Goal: Task Accomplishment & Management: Use online tool/utility

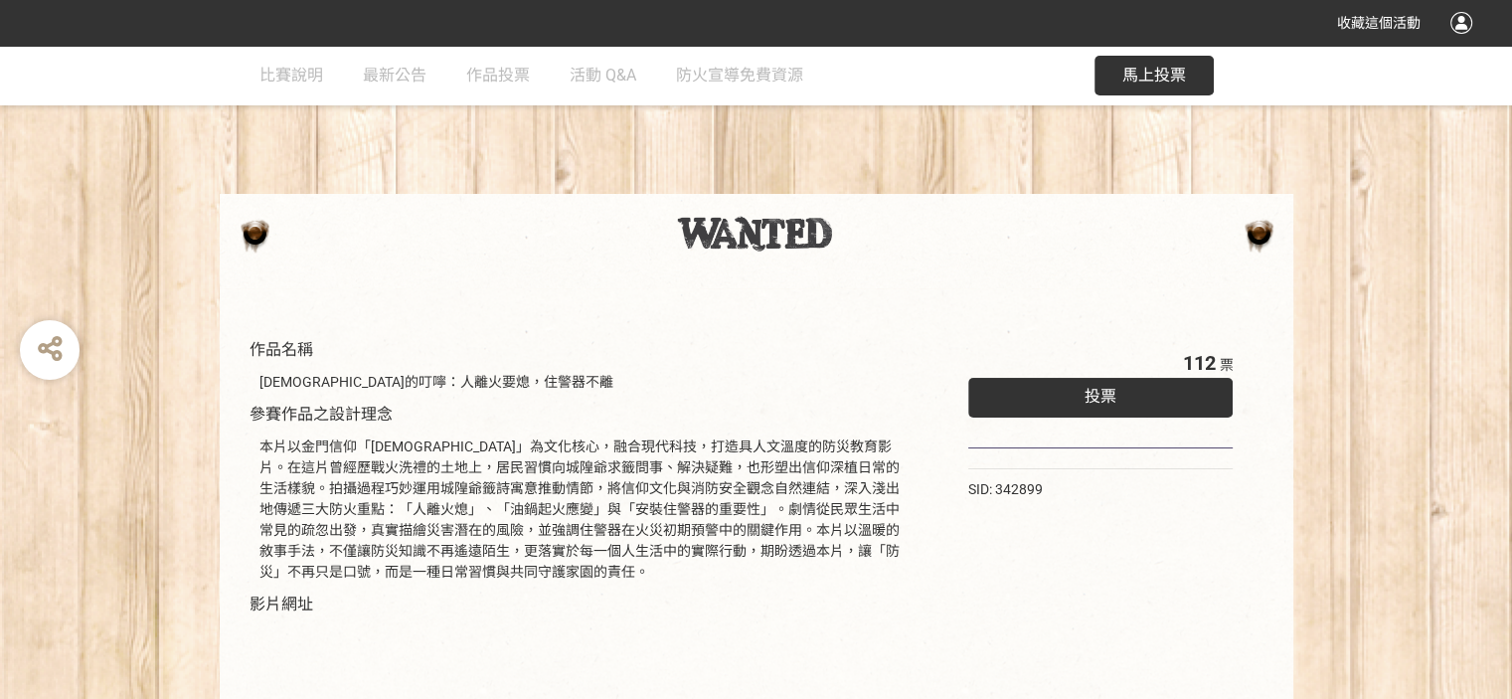
click at [1112, 387] on span "投票" at bounding box center [1100, 396] width 32 height 19
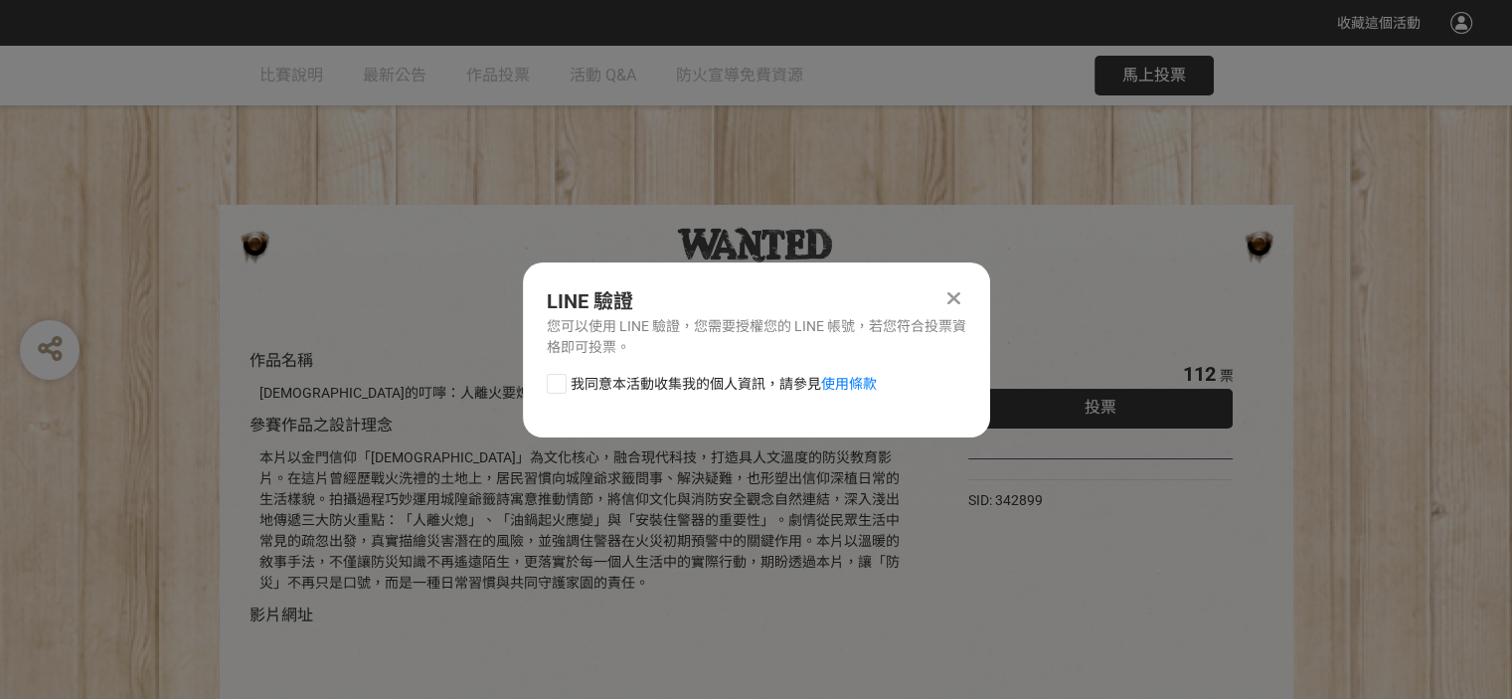
click at [954, 292] on icon at bounding box center [953, 298] width 13 height 20
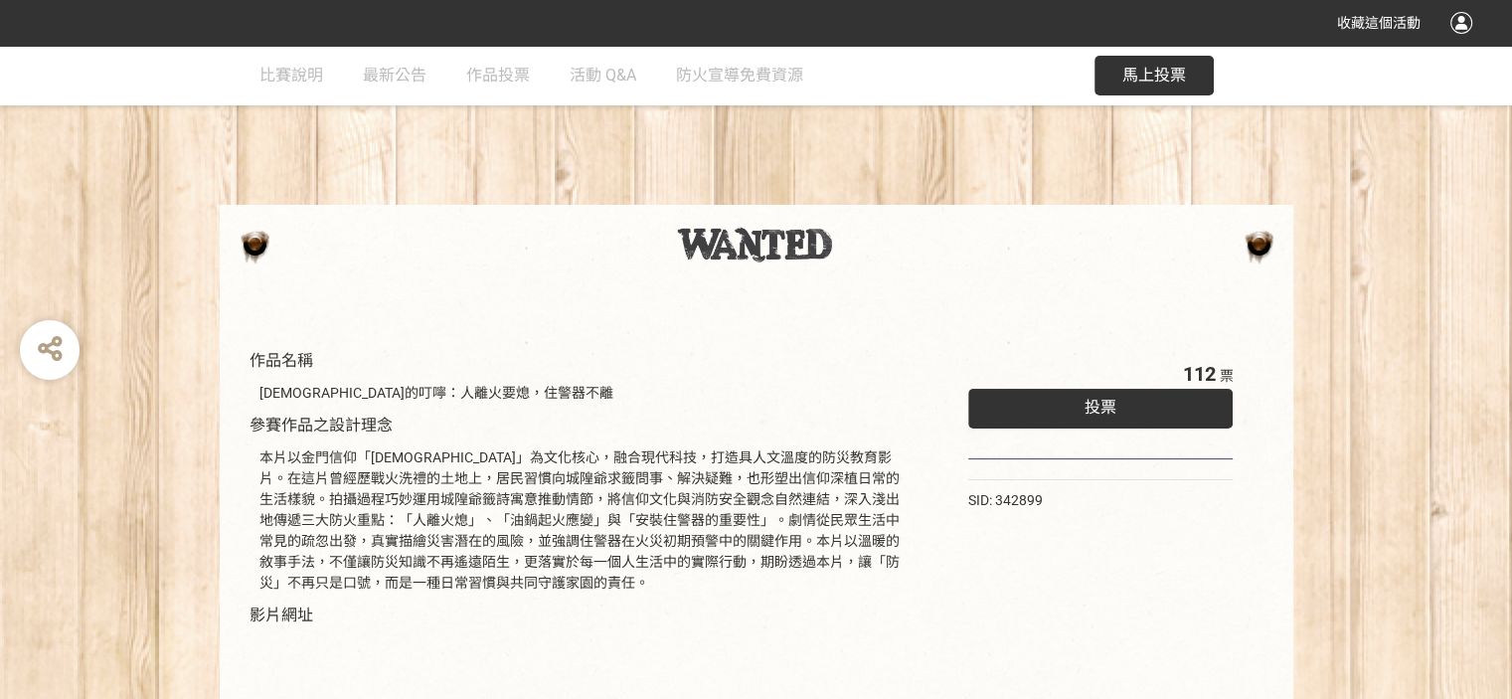
scroll to position [11, 0]
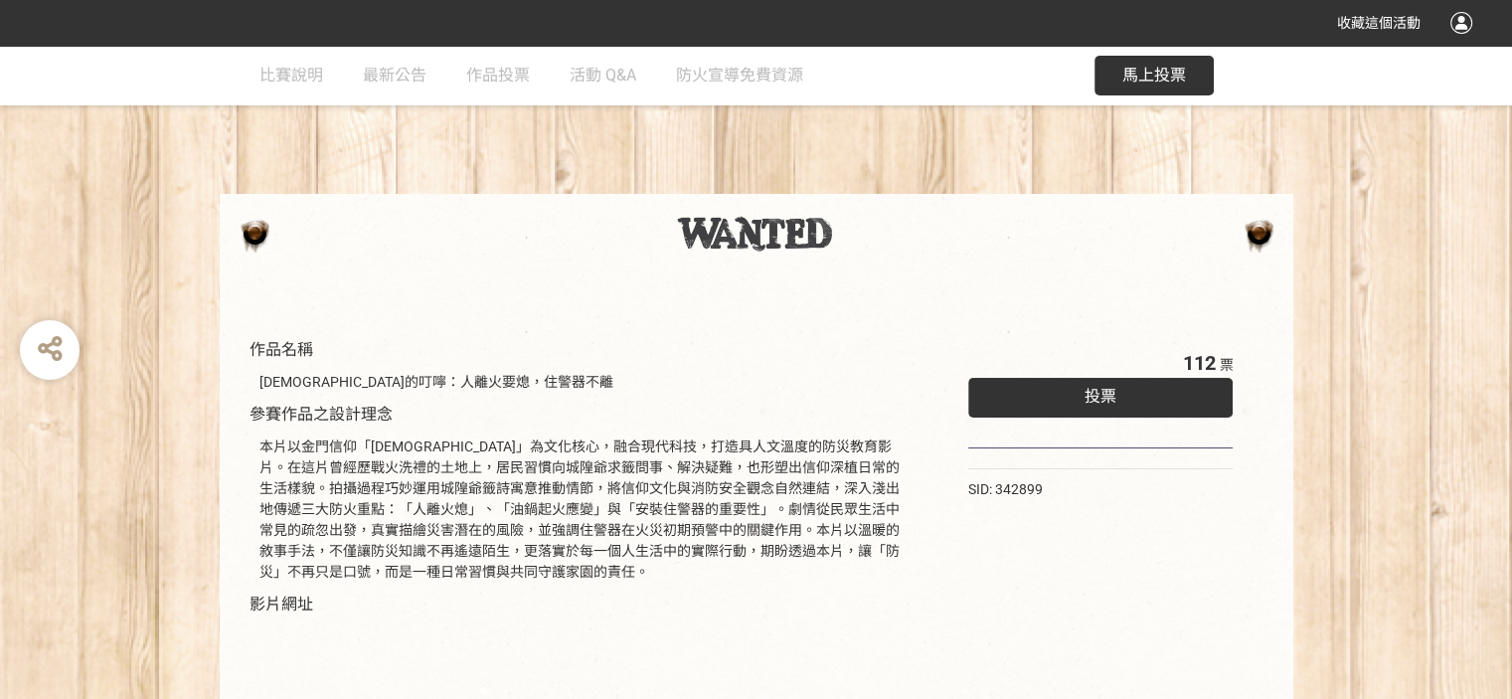
click at [1156, 79] on span "馬上投票" at bounding box center [1154, 75] width 64 height 19
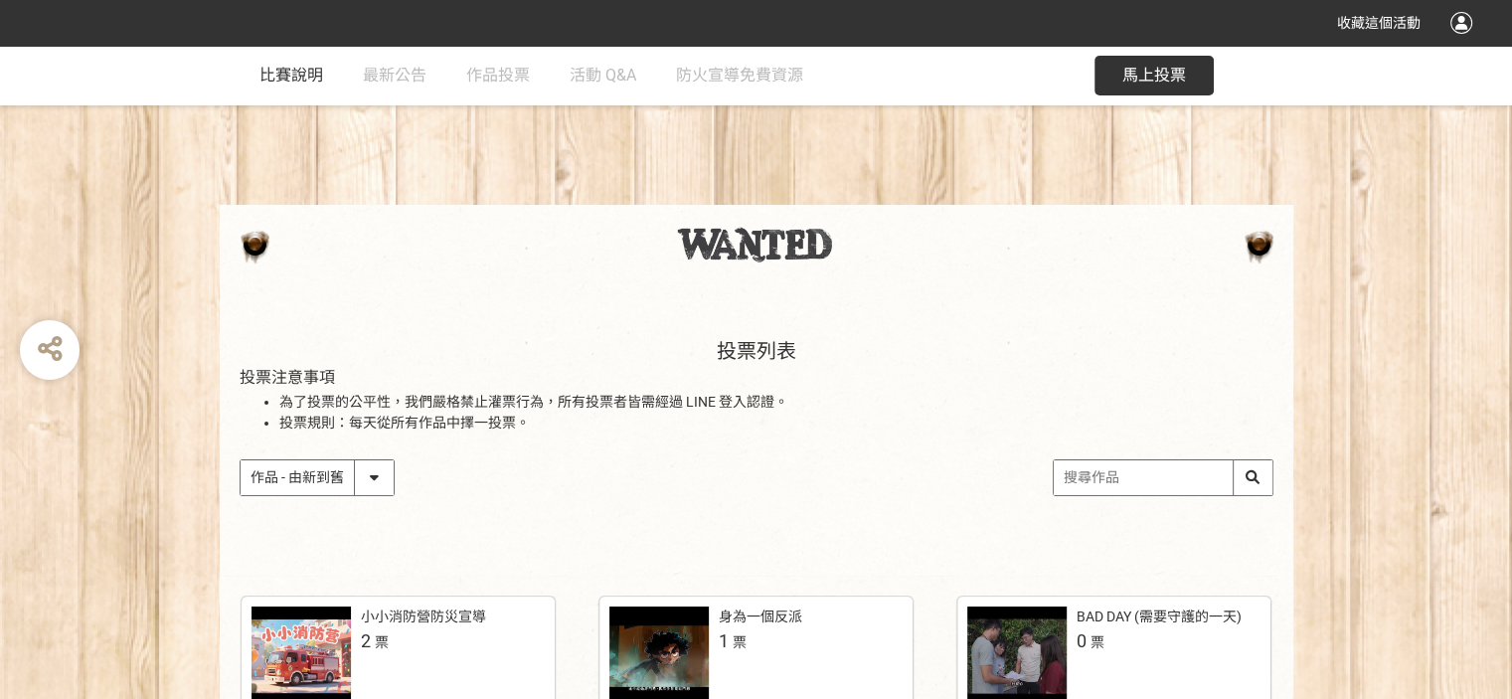
click at [286, 81] on span "比賽說明" at bounding box center [291, 75] width 64 height 19
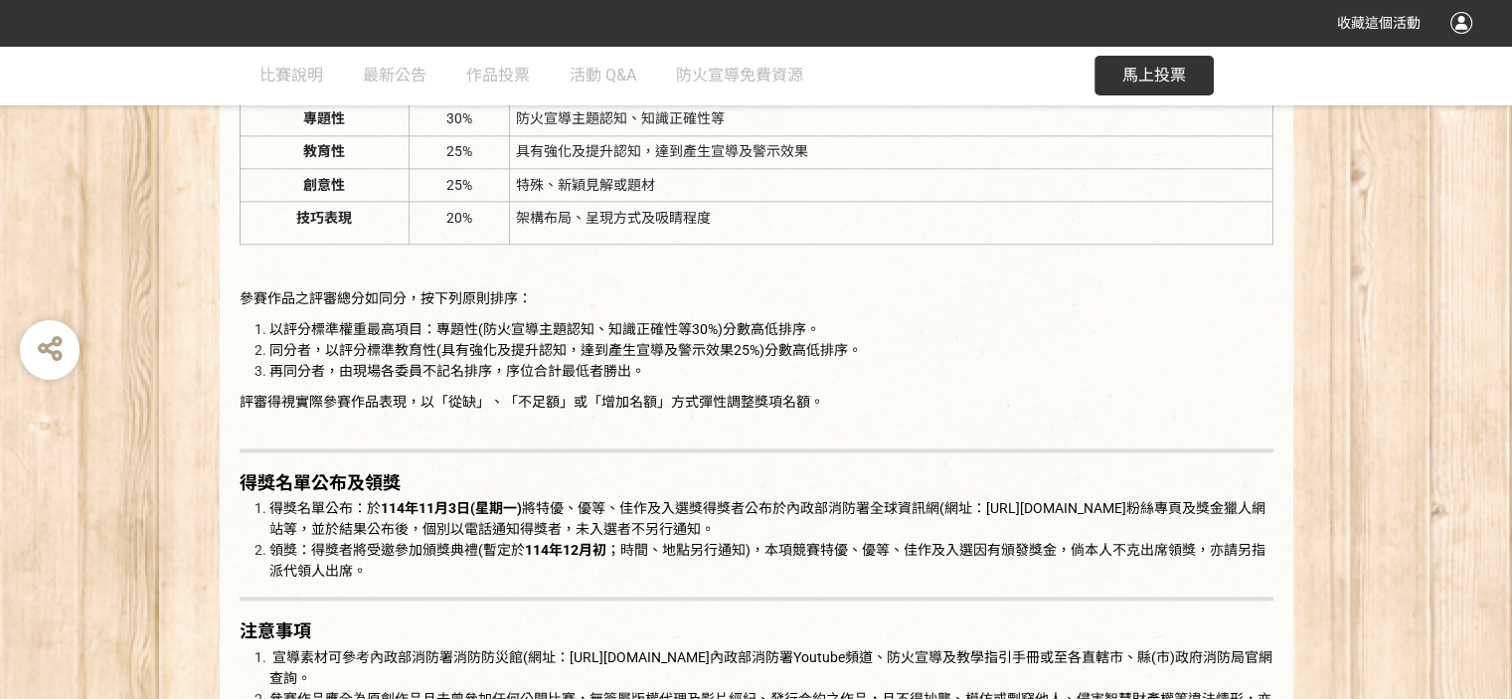
scroll to position [3280, 0]
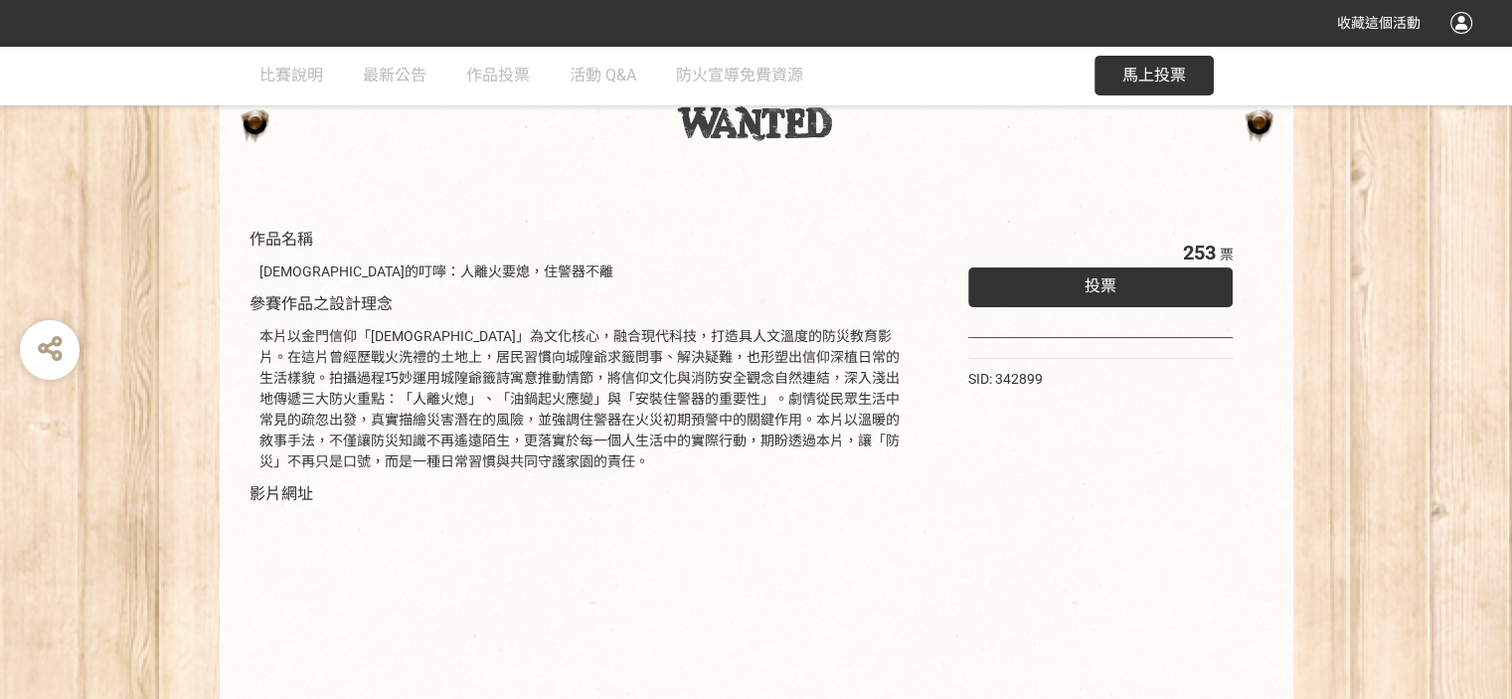
scroll to position [11, 0]
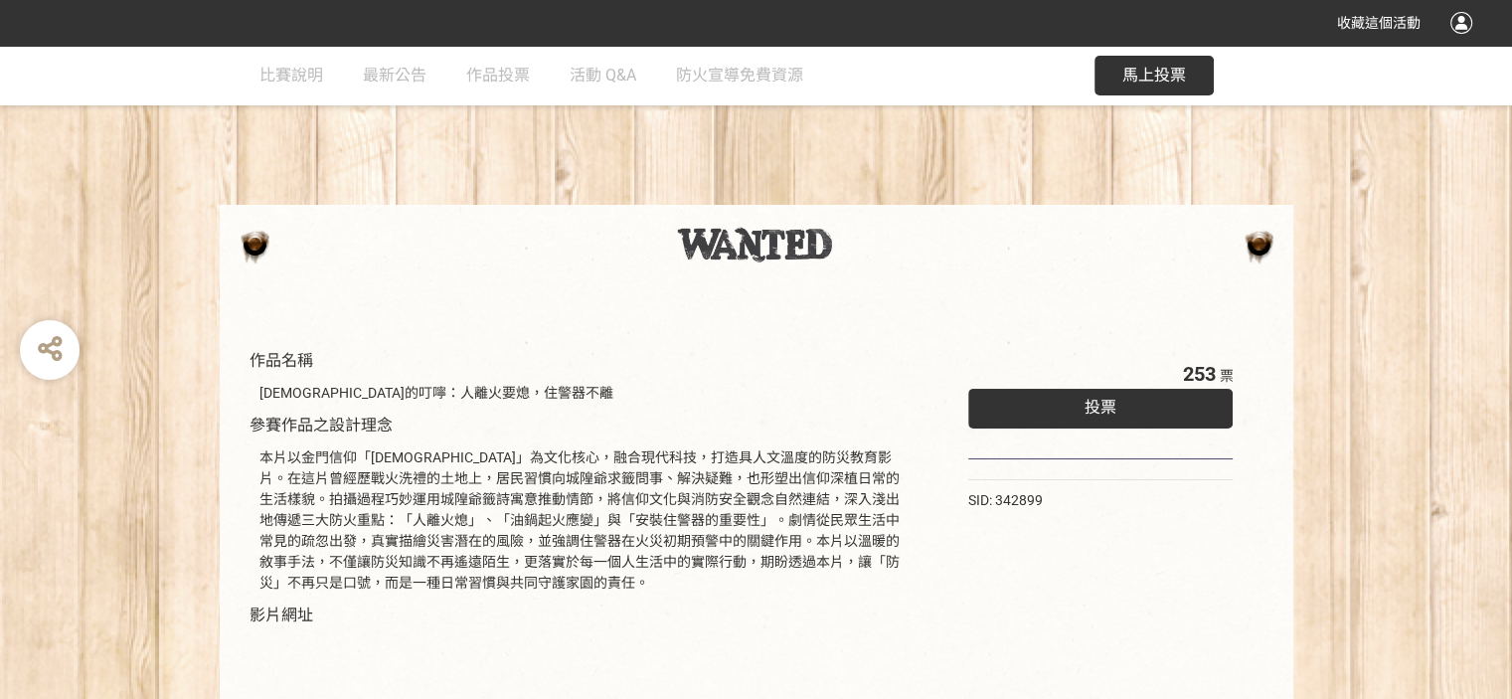
click at [1117, 408] on div "投票" at bounding box center [1100, 409] width 265 height 40
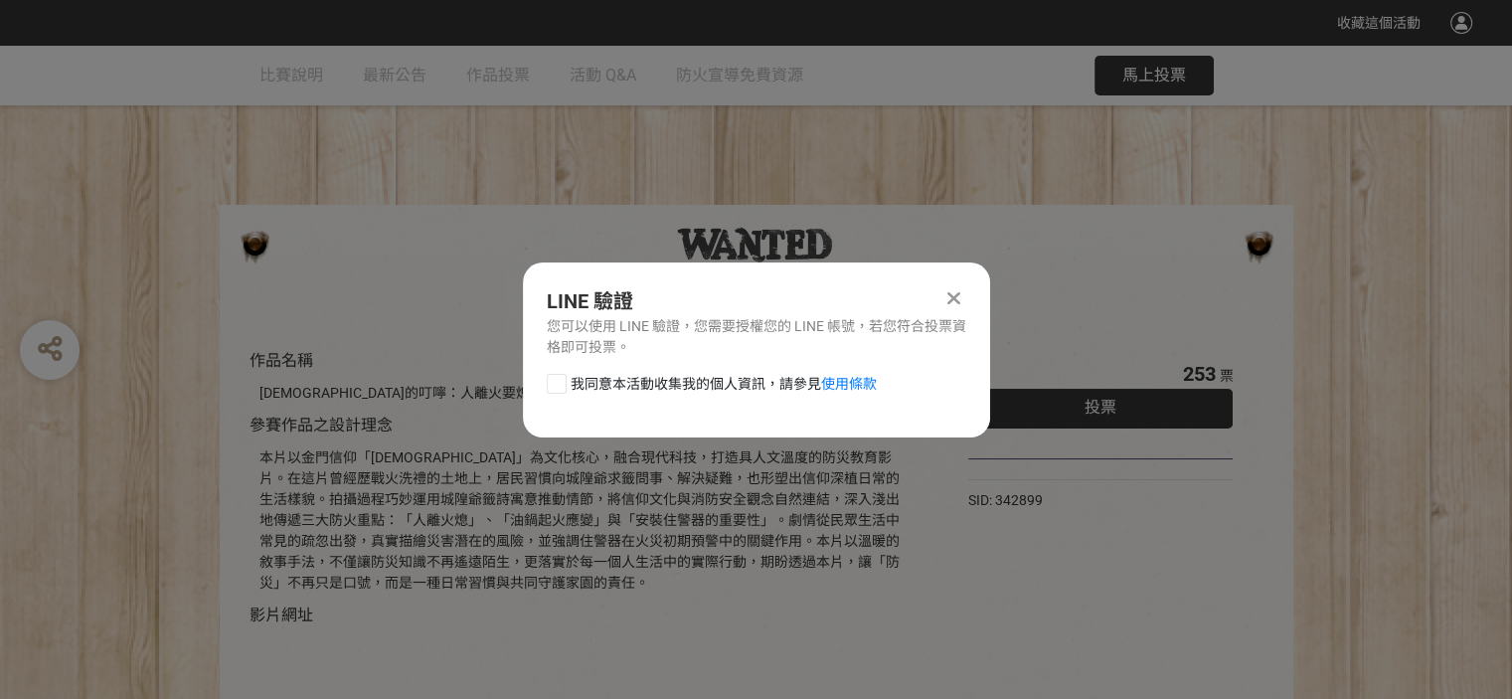
click at [564, 383] on div at bounding box center [557, 384] width 20 height 20
checkbox input "true"
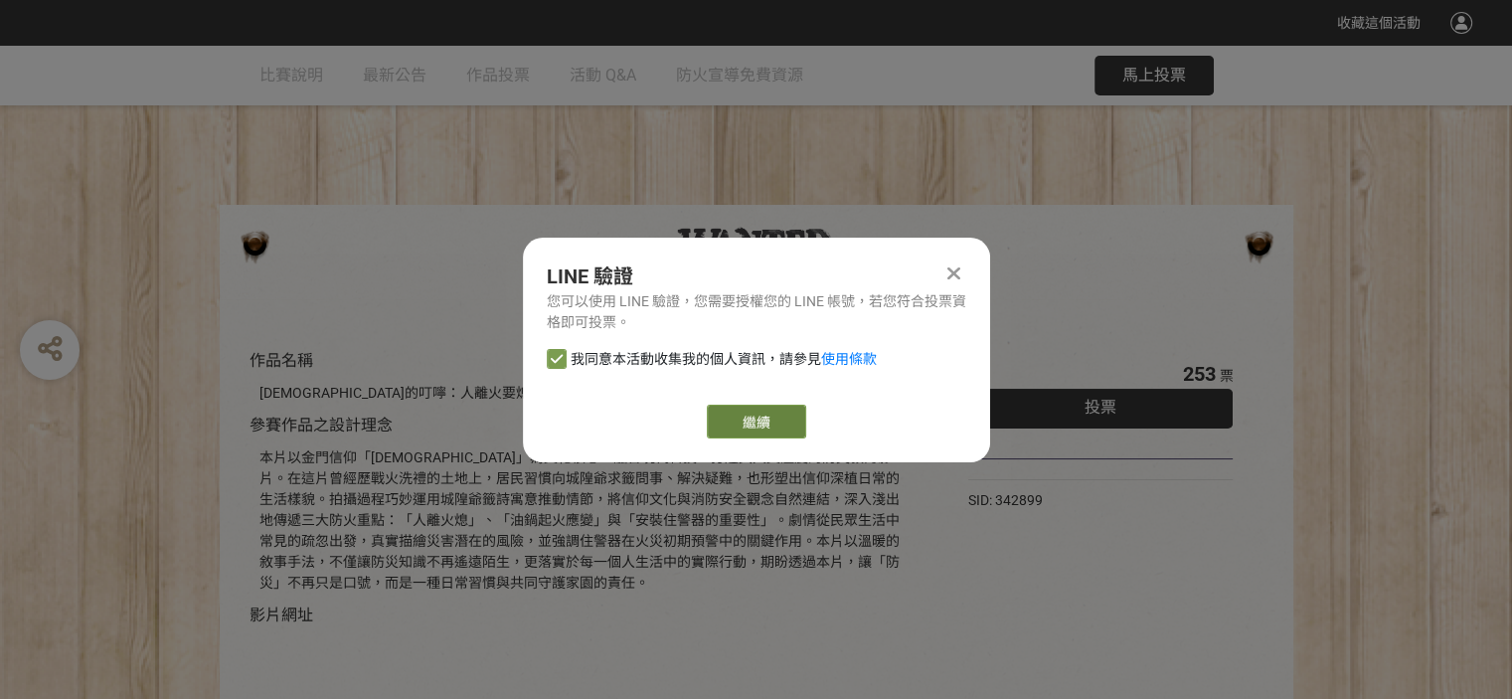
click at [761, 425] on link "繼續" at bounding box center [756, 421] width 99 height 34
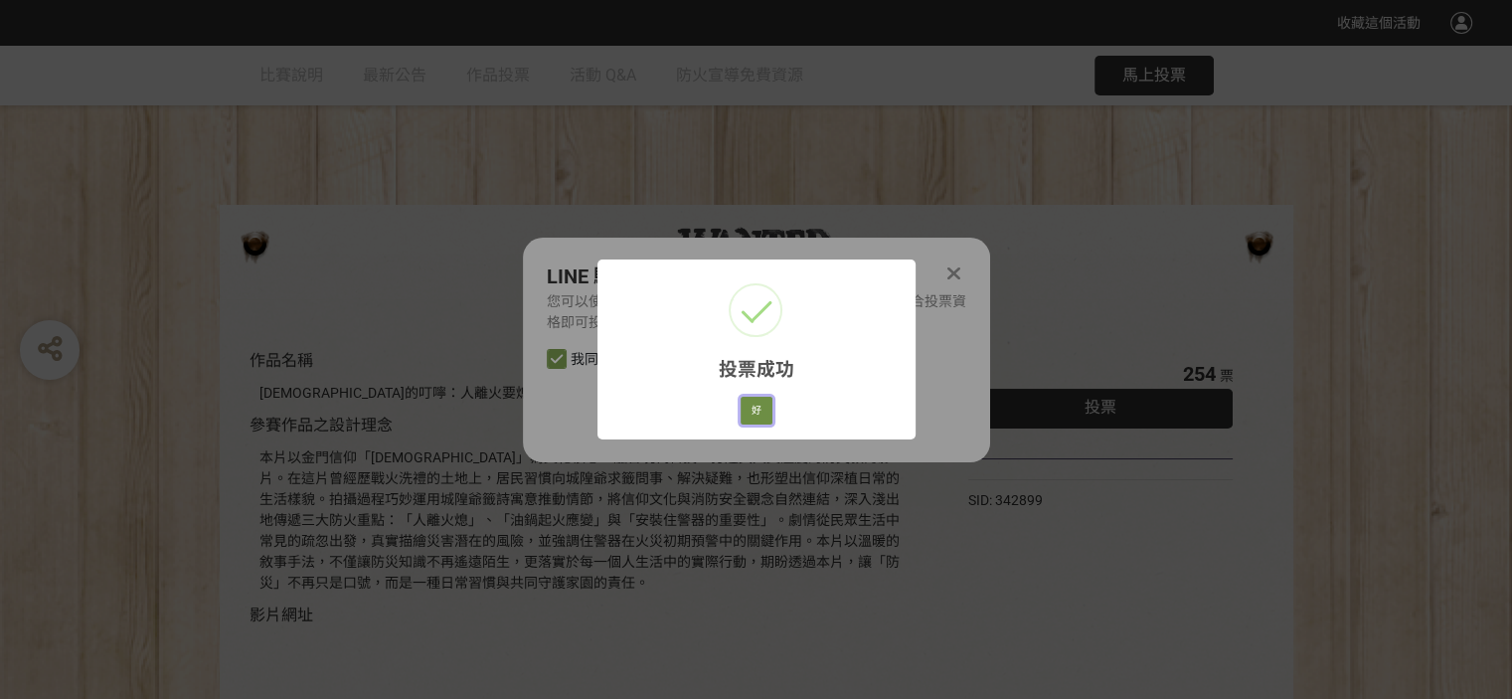
click at [753, 408] on button "好" at bounding box center [756, 411] width 32 height 28
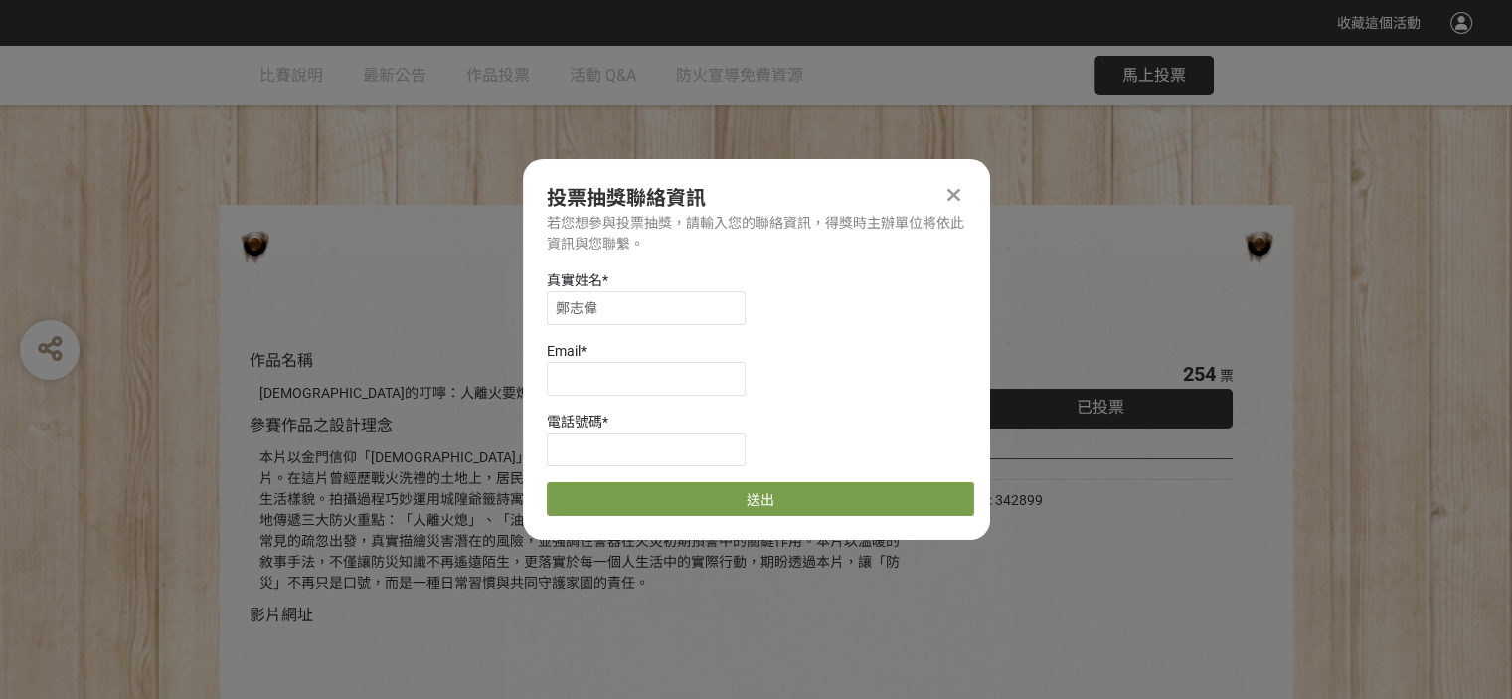
click at [954, 194] on icon at bounding box center [953, 195] width 13 height 20
